Goal: Task Accomplishment & Management: Complete application form

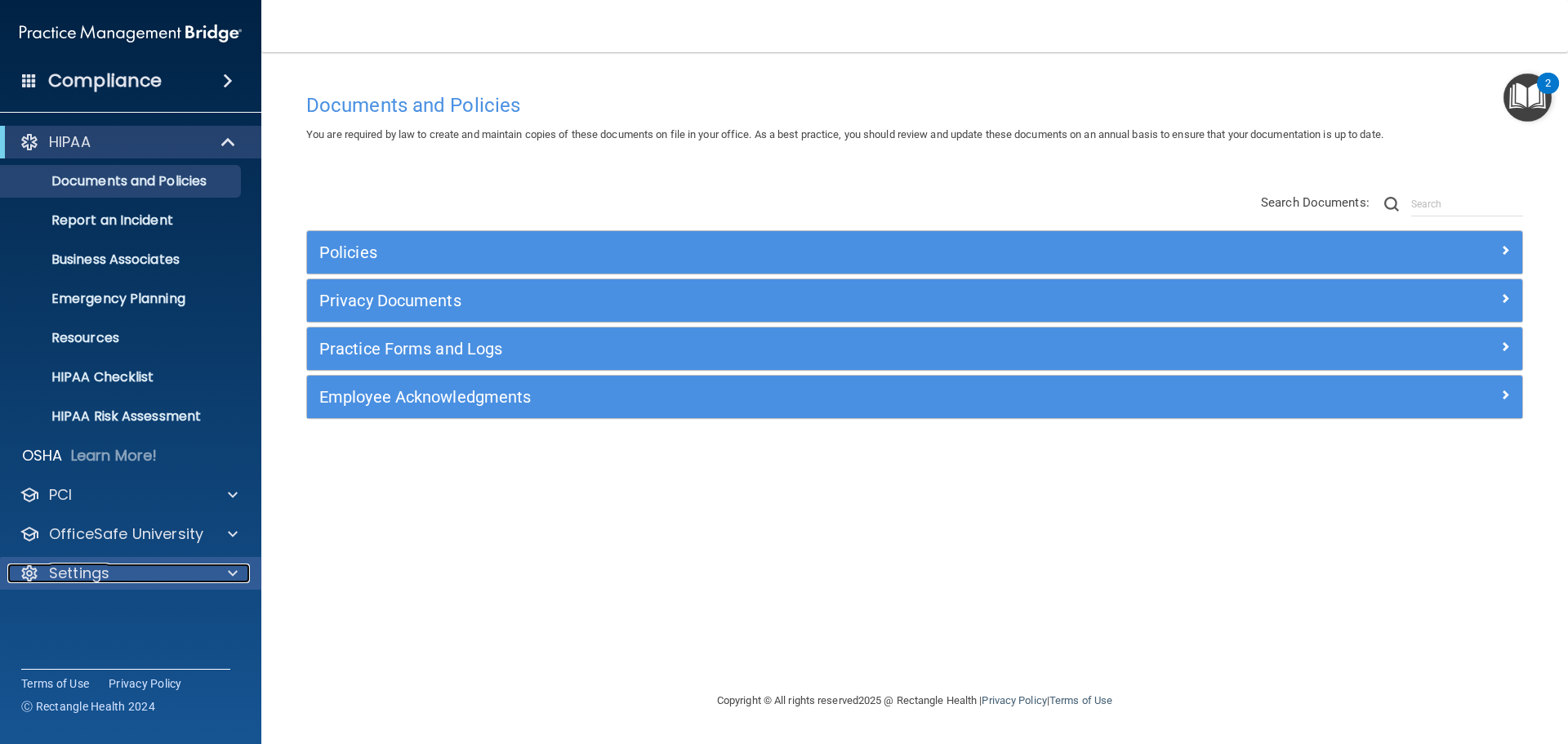
click at [89, 574] on p "Settings" at bounding box center [79, 574] width 61 height 20
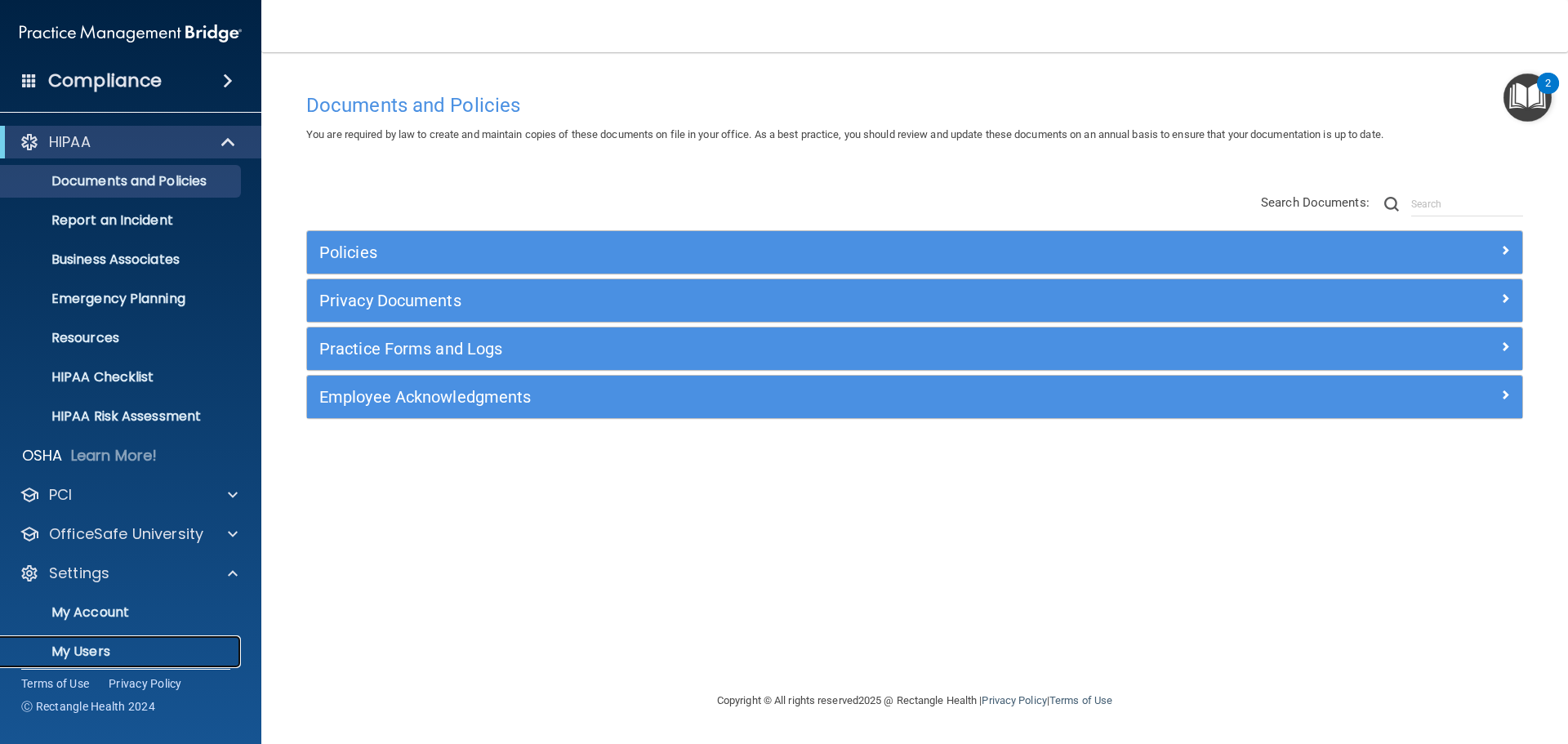
click at [87, 649] on p "My Users" at bounding box center [122, 652] width 223 height 17
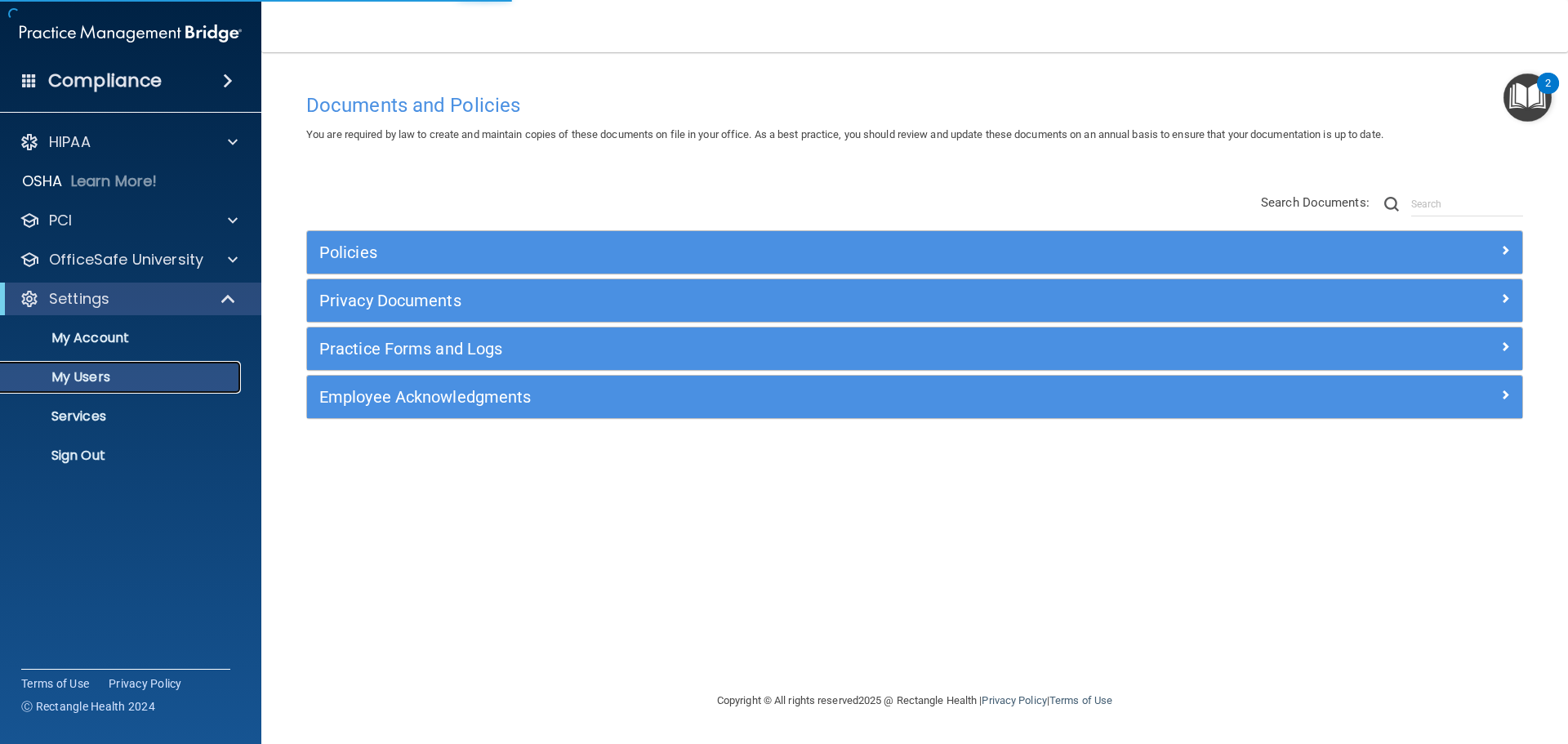
select select "20"
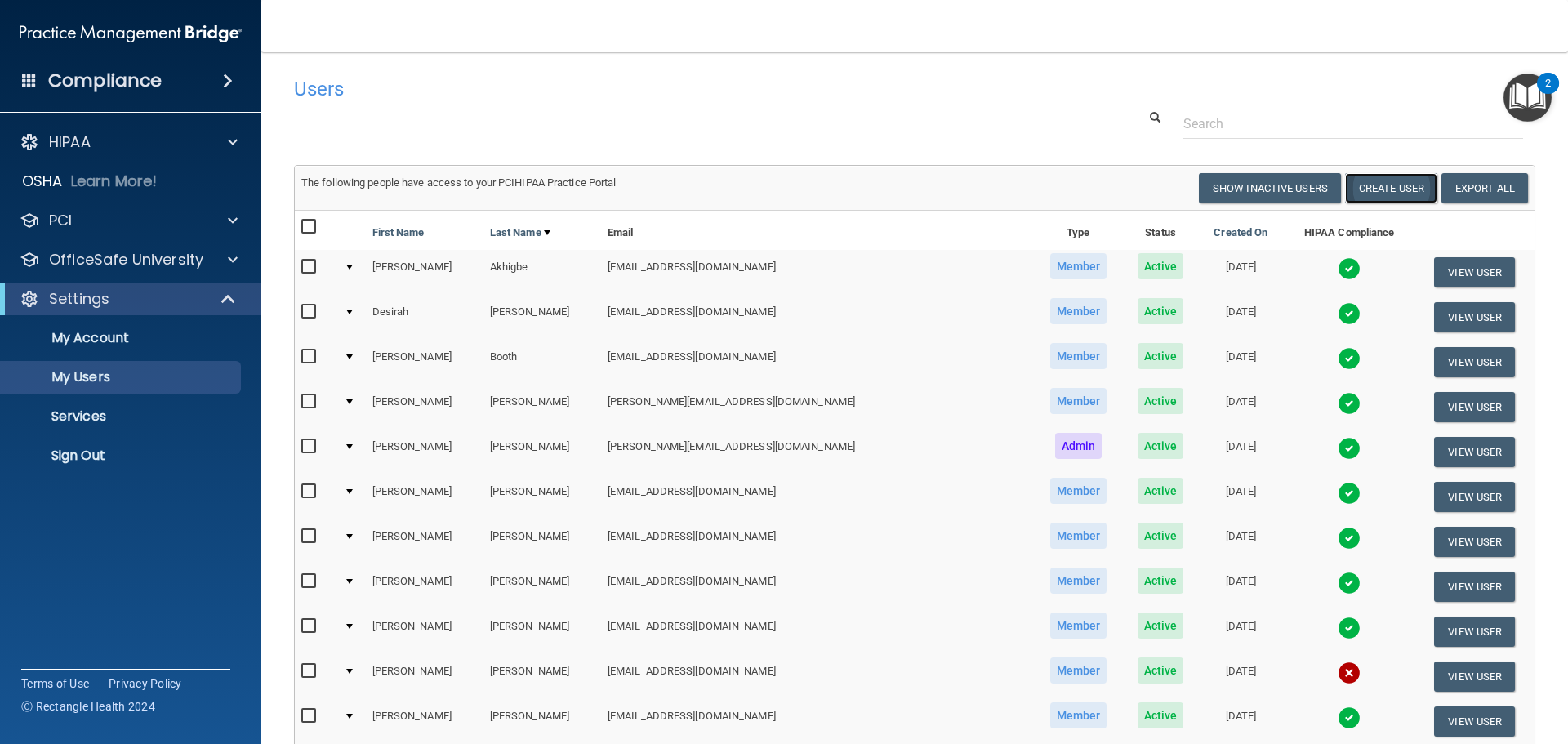
click at [1377, 187] on button "Create User" at bounding box center [1391, 188] width 92 height 30
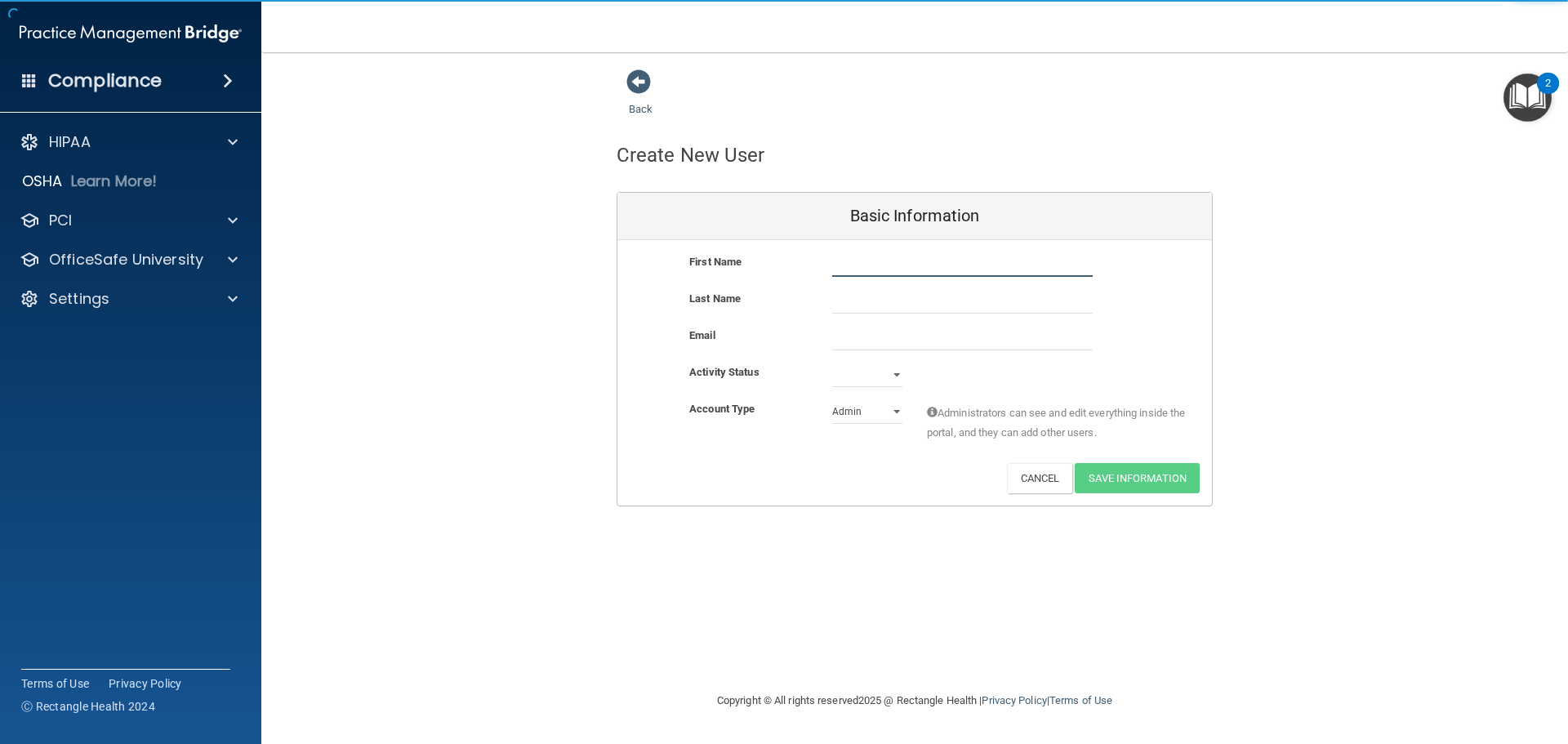
click at [894, 269] on input "text" at bounding box center [963, 265] width 260 height 25
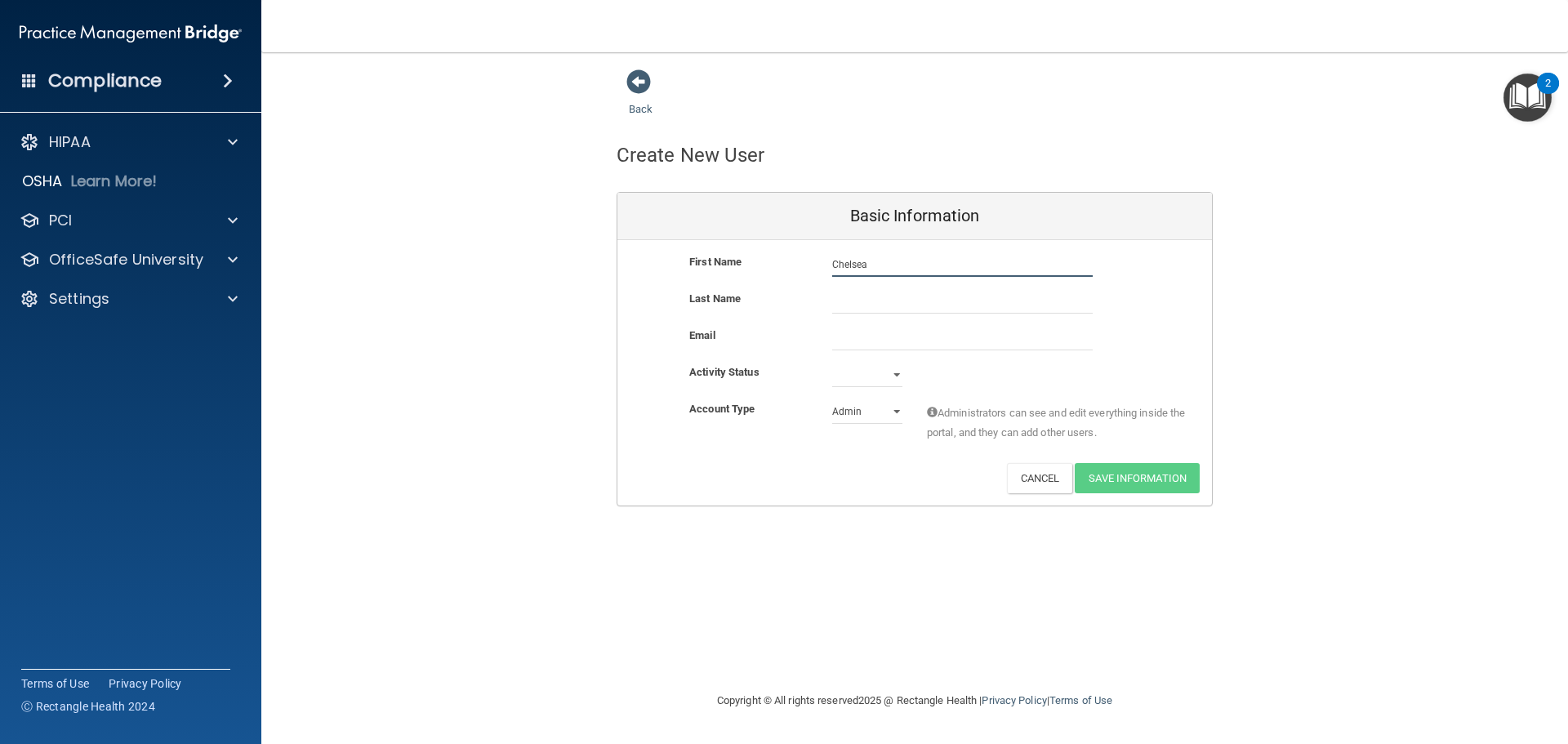
type input "Chelsea"
type input "[PERSON_NAME]"
click at [873, 340] on input "email" at bounding box center [963, 338] width 260 height 25
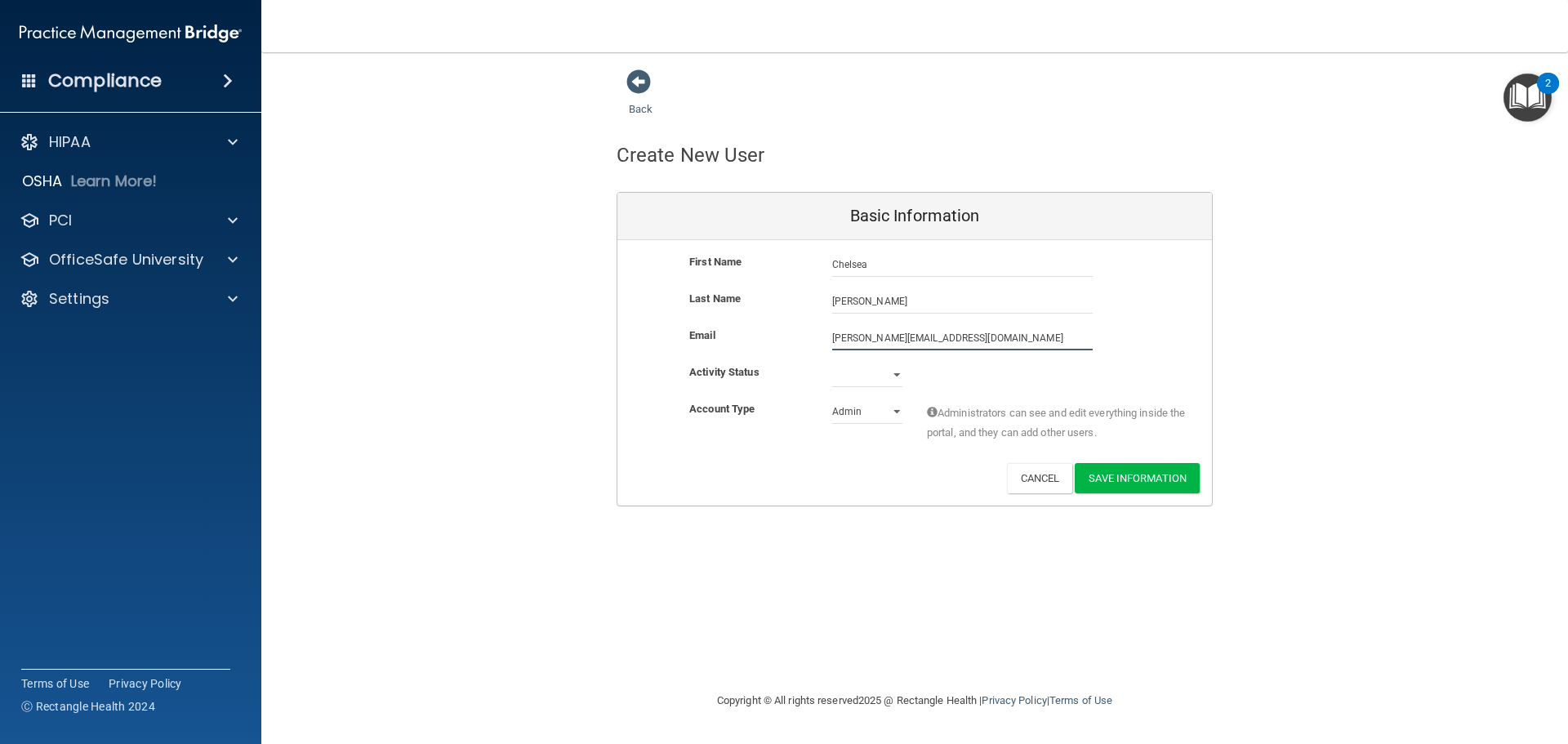
type input "[PERSON_NAME][EMAIL_ADDRESS][DOMAIN_NAME]"
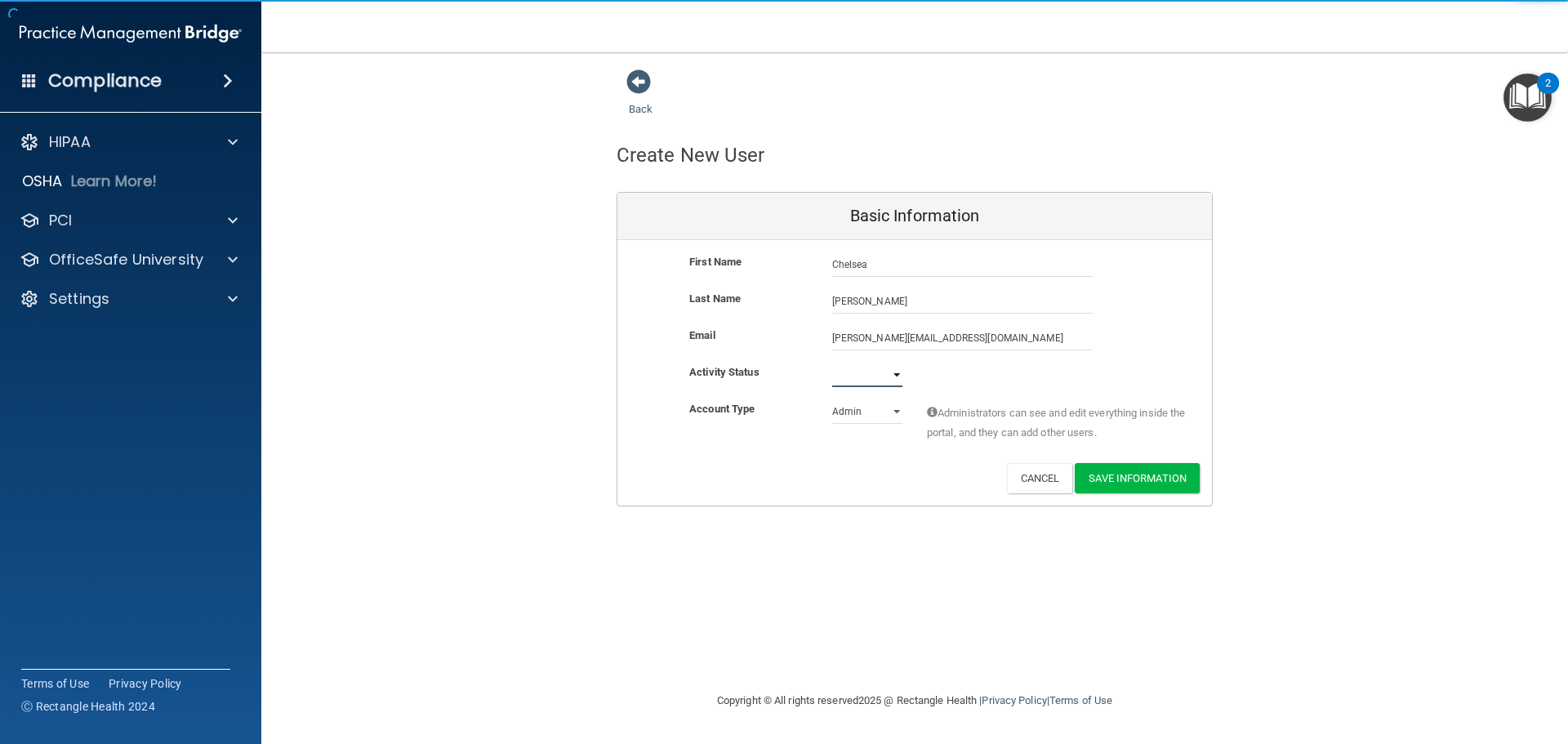
click at [900, 372] on select "Active Inactive" at bounding box center [867, 375] width 70 height 25
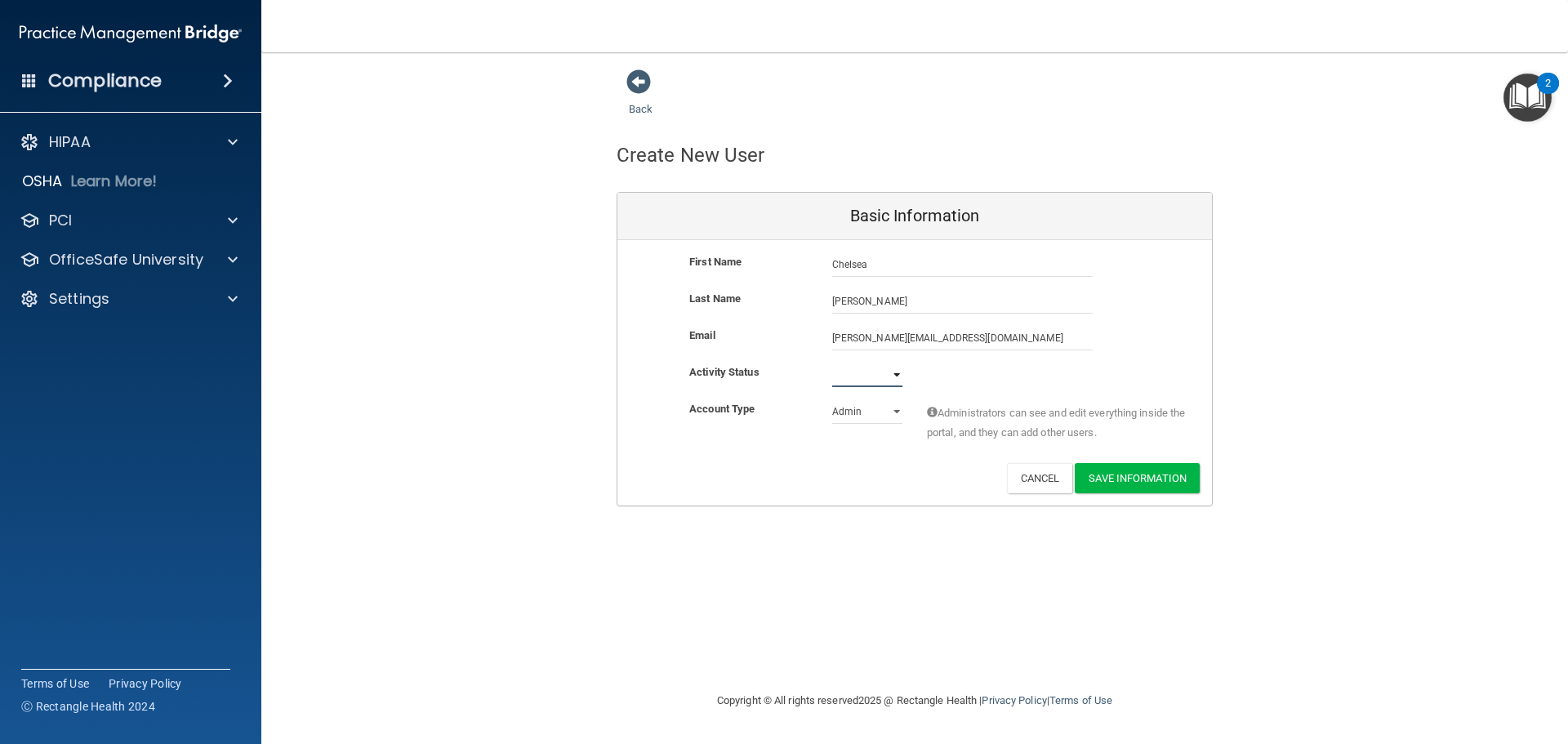
select select "active"
click at [833, 362] on select "Active Inactive" at bounding box center [867, 375] width 70 height 25
click at [896, 410] on select "Admin Member" at bounding box center [867, 412] width 70 height 25
select select "practice_member"
click at [833, 400] on select "Admin Member" at bounding box center [867, 412] width 70 height 25
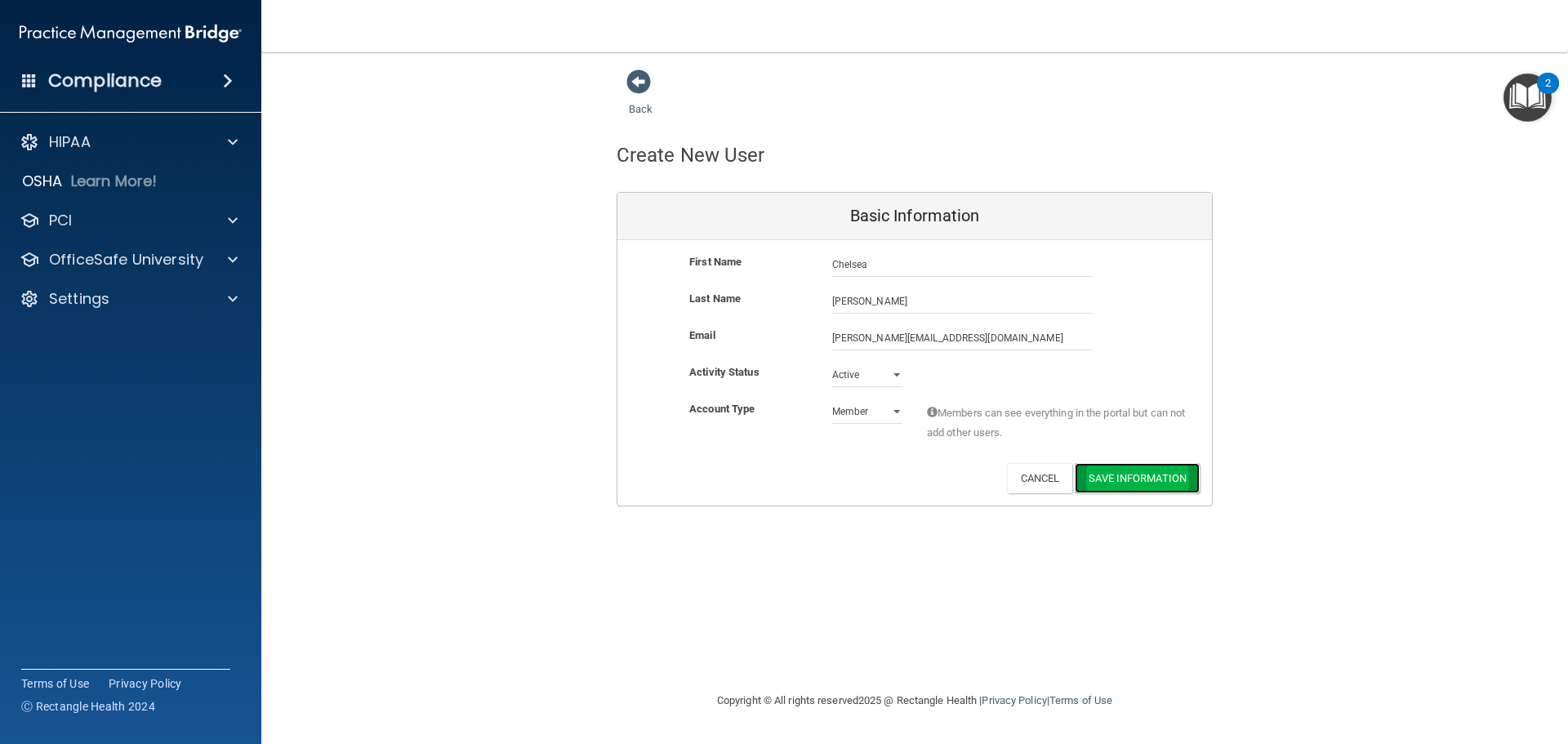
click at [1140, 475] on button "Save Information" at bounding box center [1137, 478] width 125 height 30
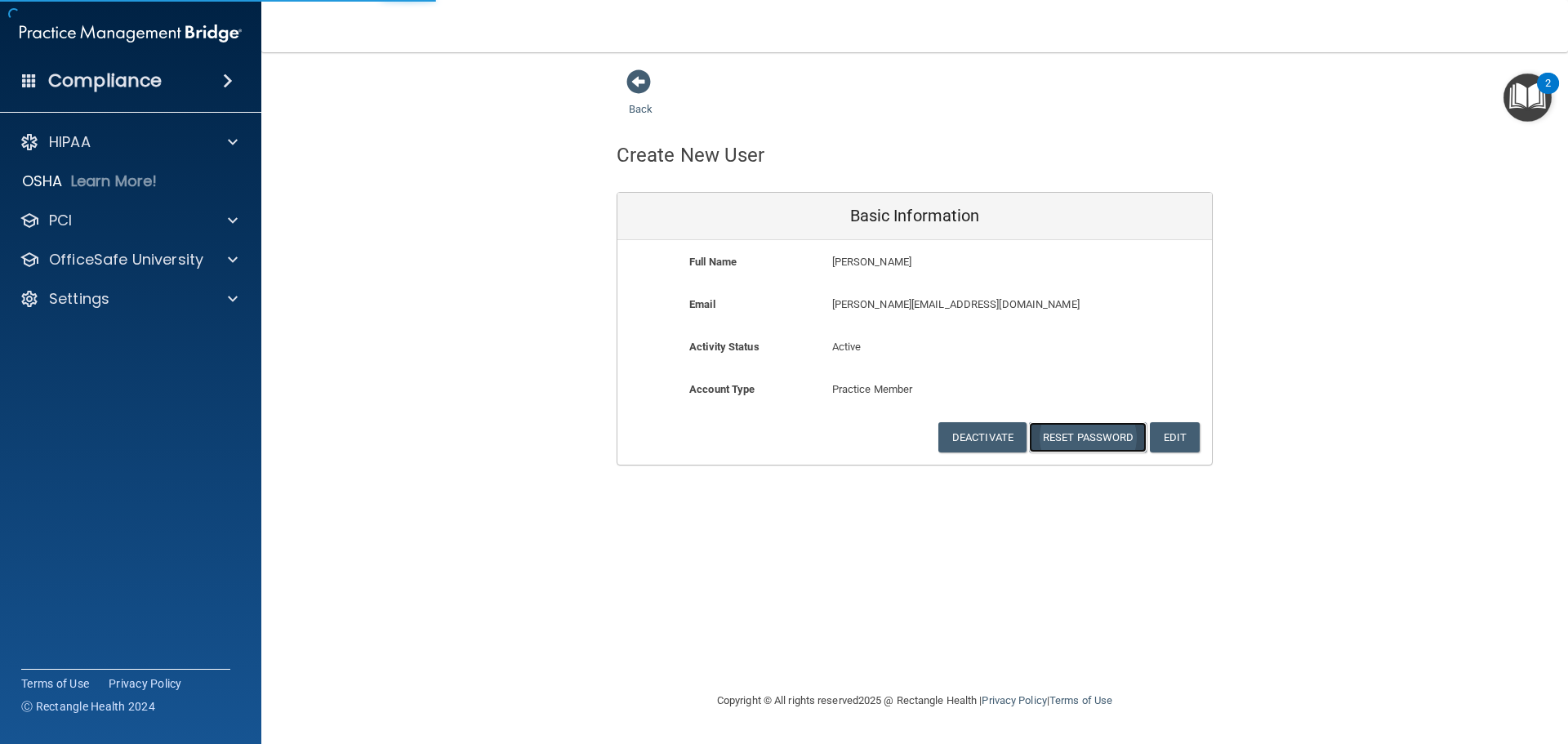
click at [1105, 442] on button "Reset Password" at bounding box center [1088, 437] width 118 height 30
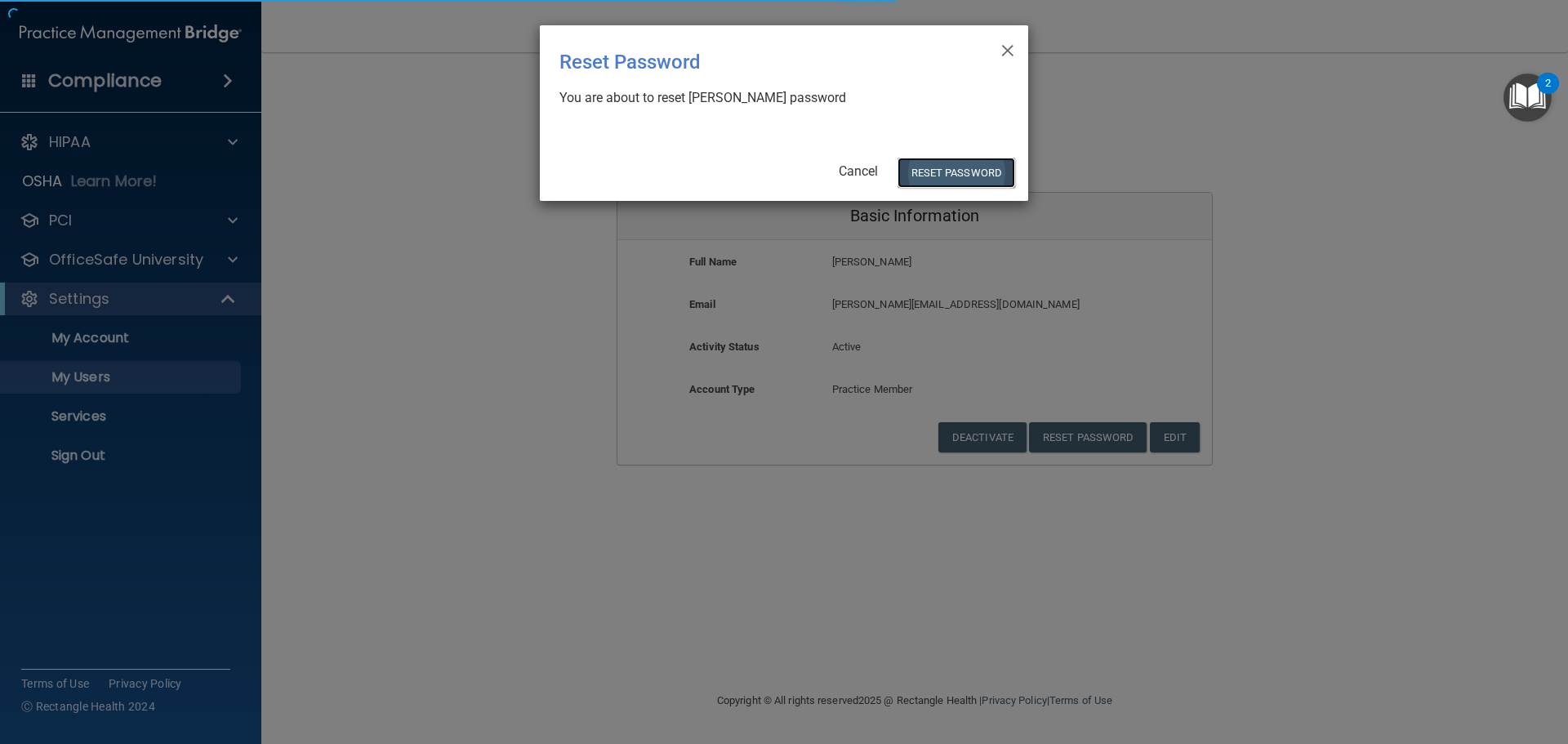
click at [956, 171] on button "Reset Password" at bounding box center [956, 173] width 118 height 30
select select "20"
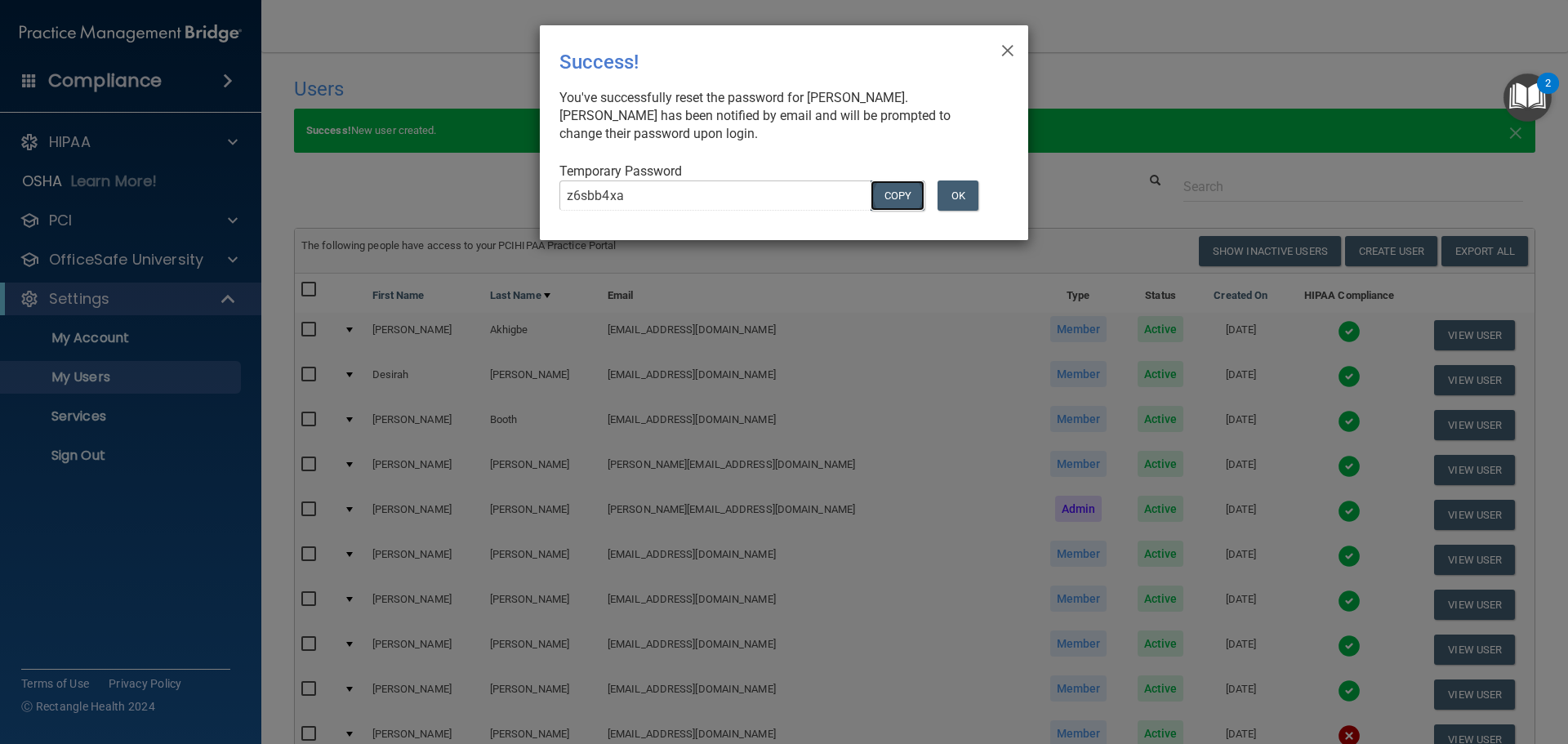
click at [895, 194] on button "COPY" at bounding box center [897, 196] width 54 height 30
click at [964, 186] on button "OK" at bounding box center [958, 196] width 41 height 30
